Goal: Task Accomplishment & Management: Manage account settings

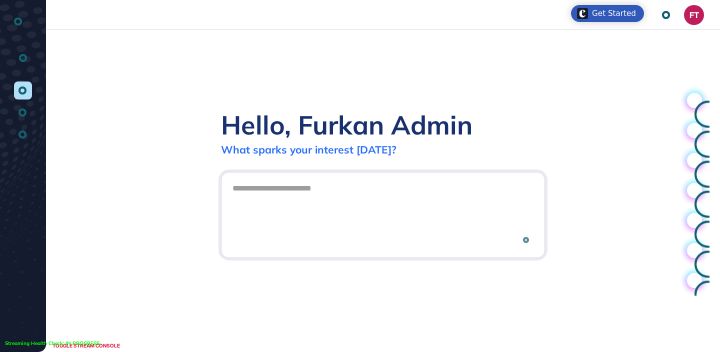
scroll to position [1, 1]
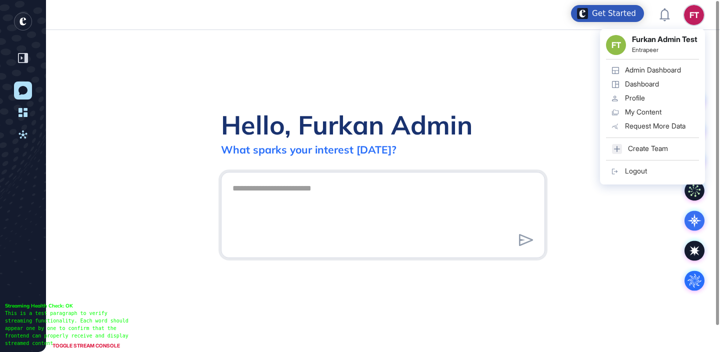
click at [660, 86] on link "Dashboard" at bounding box center [652, 85] width 93 height 14
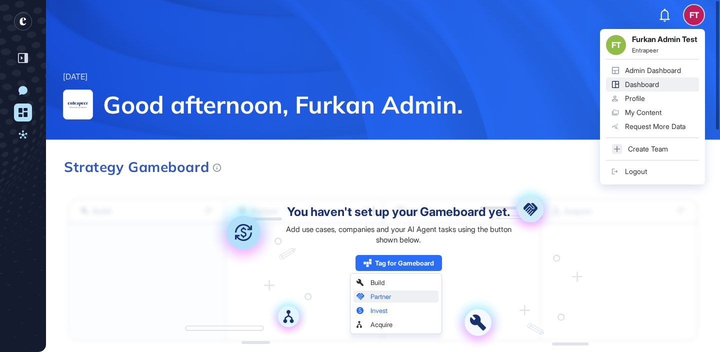
click at [650, 78] on link "Admin Dashboard" at bounding box center [652, 71] width 93 height 14
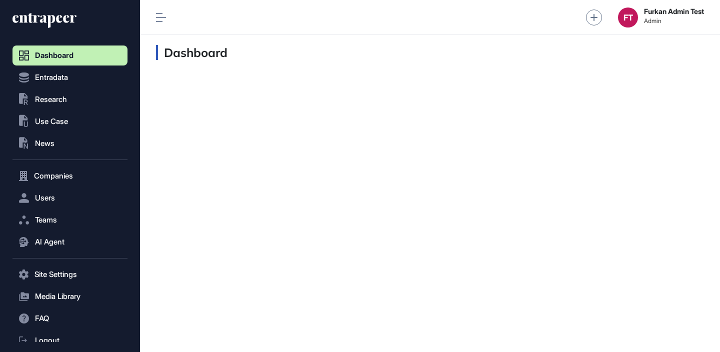
scroll to position [1, 1]
click at [66, 196] on button "Users" at bounding box center [70, 198] width 115 height 20
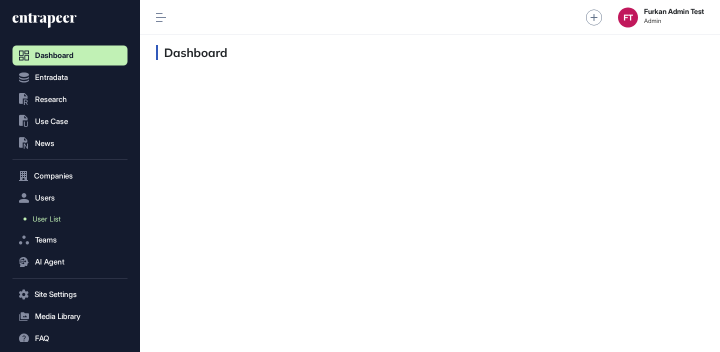
click at [66, 213] on link "User List" at bounding box center [73, 219] width 110 height 18
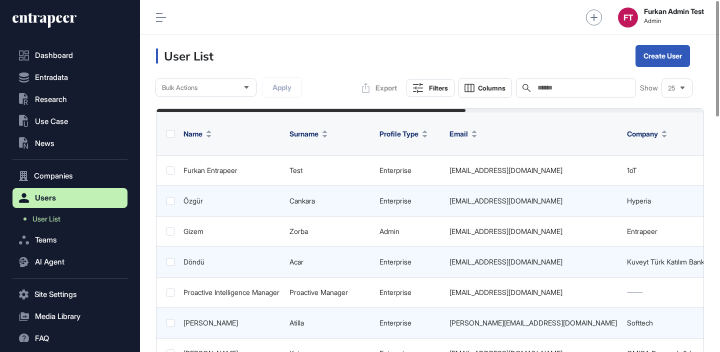
click at [585, 83] on div "Search" at bounding box center [576, 88] width 120 height 20
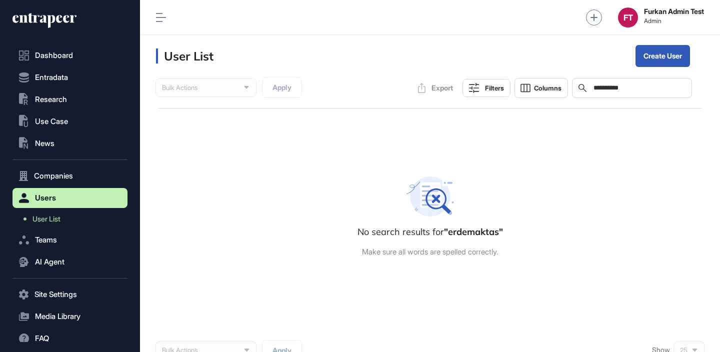
type input "**********"
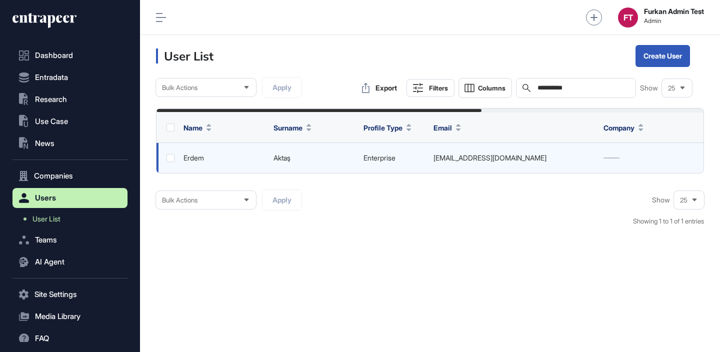
scroll to position [0, 374]
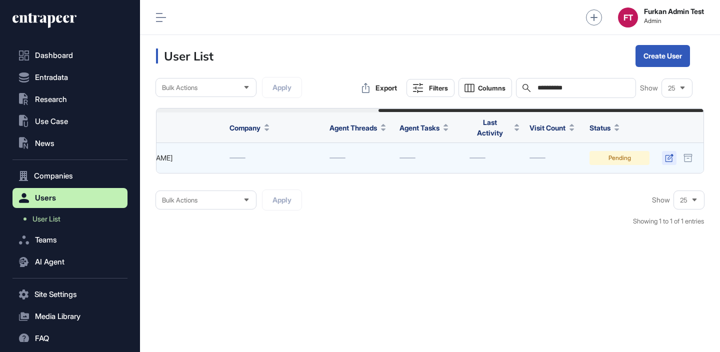
click at [665, 161] on icon at bounding box center [669, 158] width 9 height 8
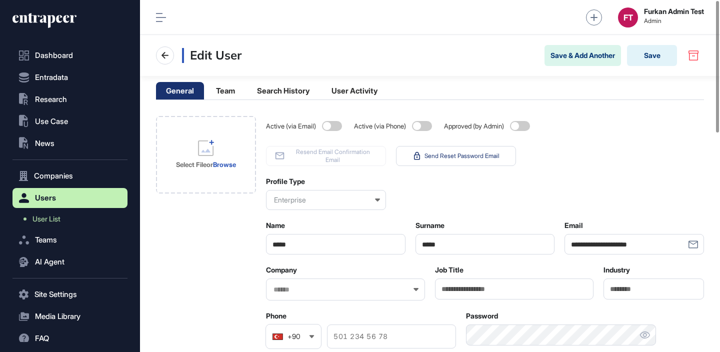
click at [526, 126] on span at bounding box center [520, 126] width 20 height 10
click at [315, 290] on input "text" at bounding box center [339, 290] width 133 height 9
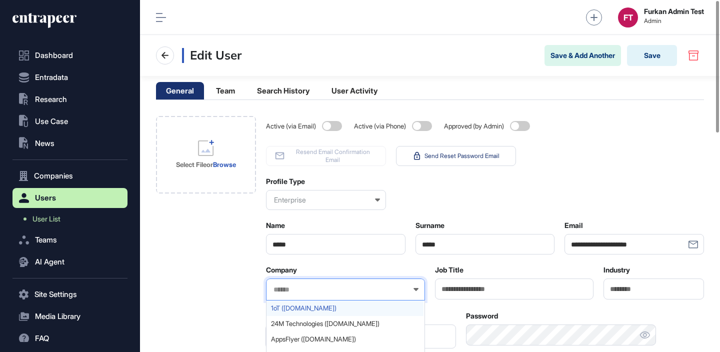
click at [310, 309] on span "1oT ([DOMAIN_NAME])" at bounding box center [345, 309] width 148 height 8
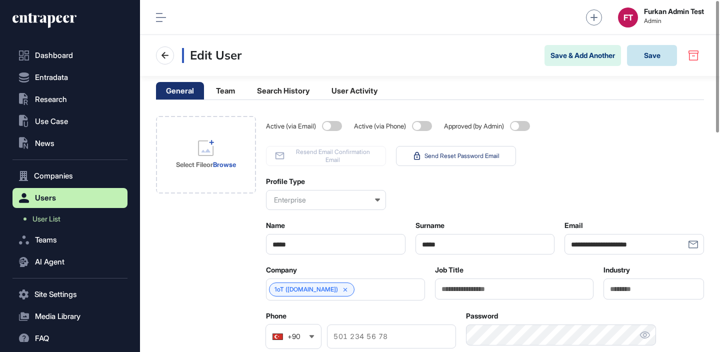
click at [646, 65] on button "Save" at bounding box center [652, 55] width 50 height 21
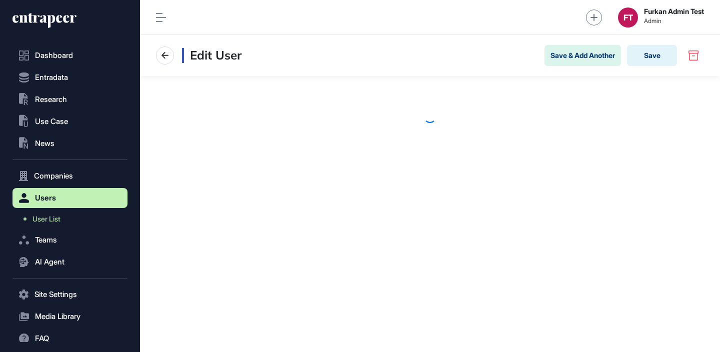
scroll to position [1, 1]
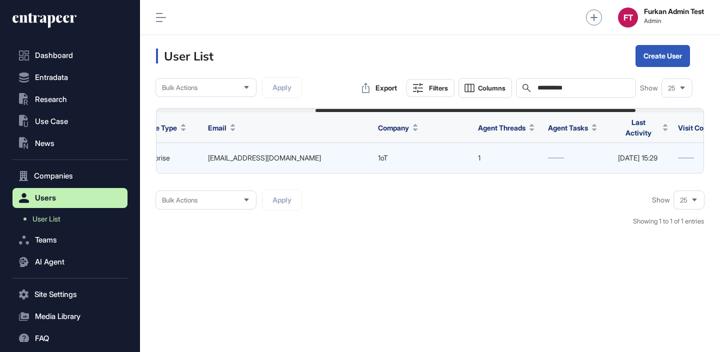
scroll to position [0, 388]
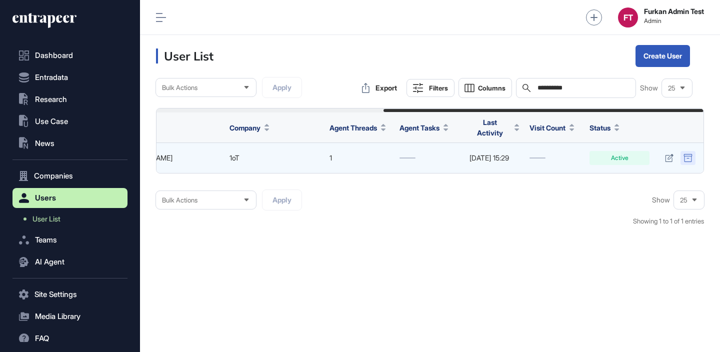
click at [683, 152] on div at bounding box center [688, 158] width 15 height 14
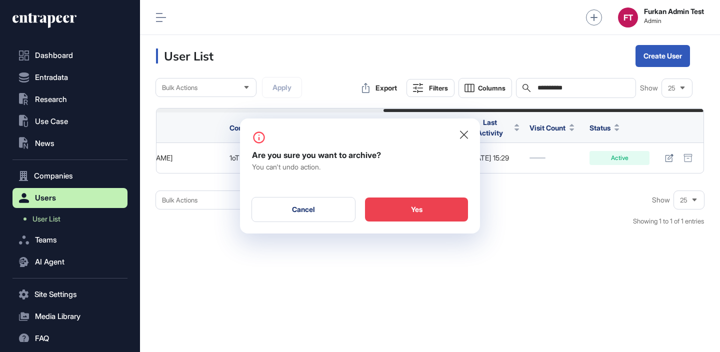
click at [438, 204] on div "Yes" at bounding box center [416, 210] width 103 height 24
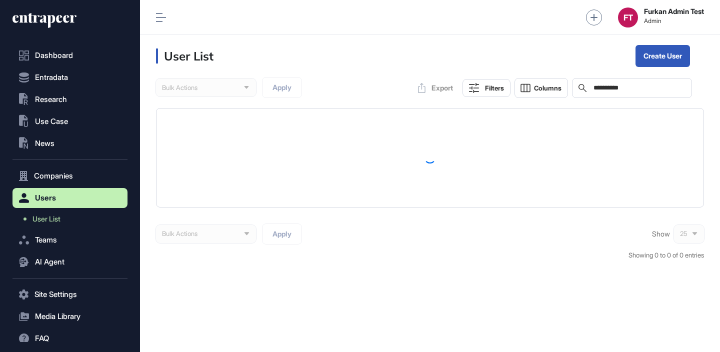
scroll to position [1, 1]
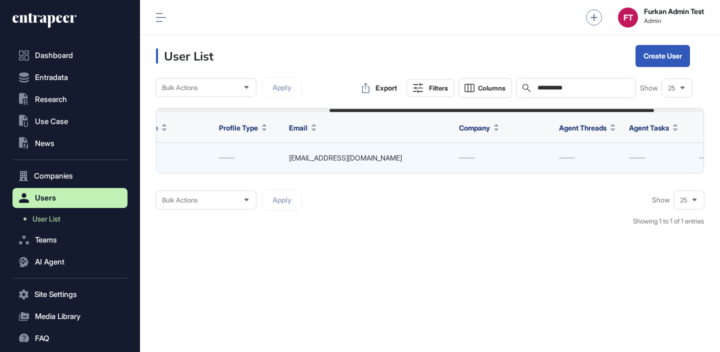
scroll to position [0, 374]
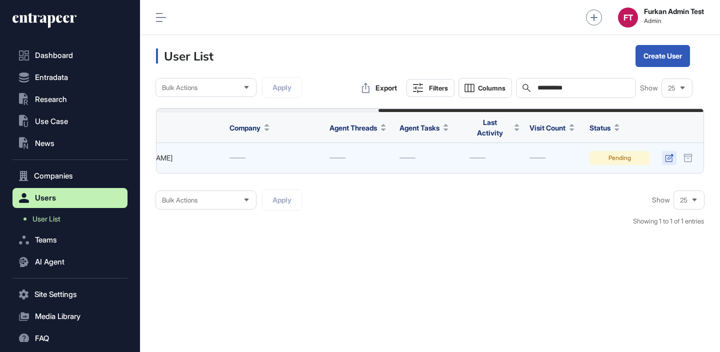
click at [668, 156] on icon at bounding box center [669, 158] width 9 height 8
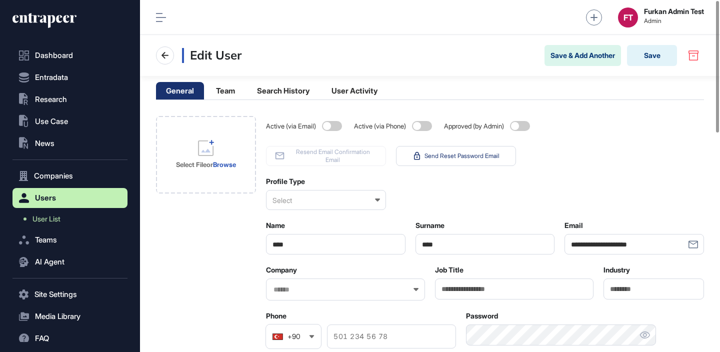
click at [518, 124] on span at bounding box center [520, 126] width 20 height 10
click at [311, 285] on div at bounding box center [345, 290] width 159 height 22
click at [310, 292] on input "text" at bounding box center [339, 290] width 133 height 9
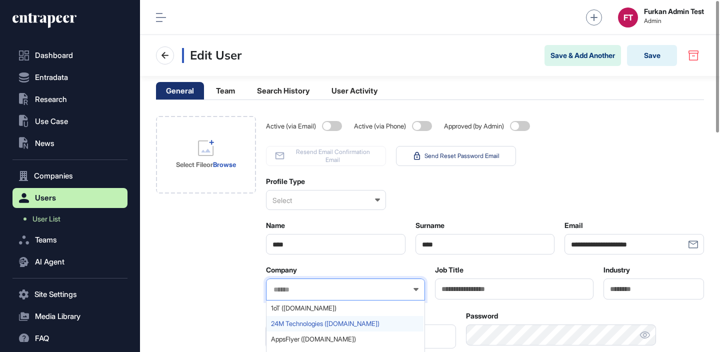
click at [321, 322] on span "24M Technologies (24-m.com)" at bounding box center [345, 324] width 148 height 8
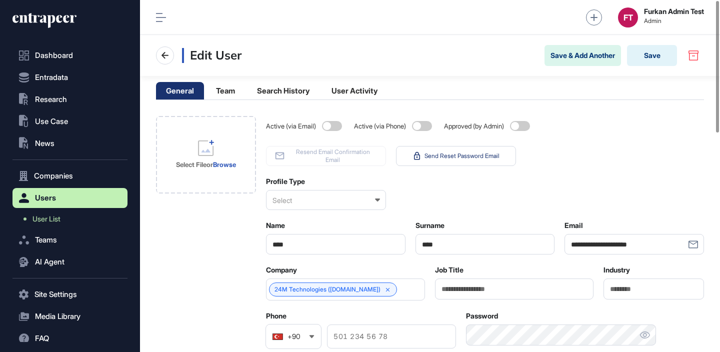
click at [315, 199] on div "Select" at bounding box center [326, 200] width 120 height 20
click at [320, 243] on div "Enterprise" at bounding box center [326, 249] width 118 height 16
click at [603, 144] on div "Active (via Email) Active (via Phone) Approved (by Admin) Resend Email Confirma…" at bounding box center [485, 141] width 438 height 50
click at [652, 60] on button "Save" at bounding box center [652, 55] width 50 height 21
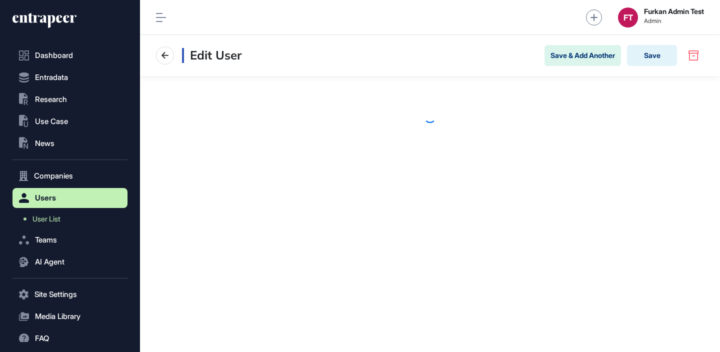
scroll to position [1, 1]
